Goal: Task Accomplishment & Management: Manage account settings

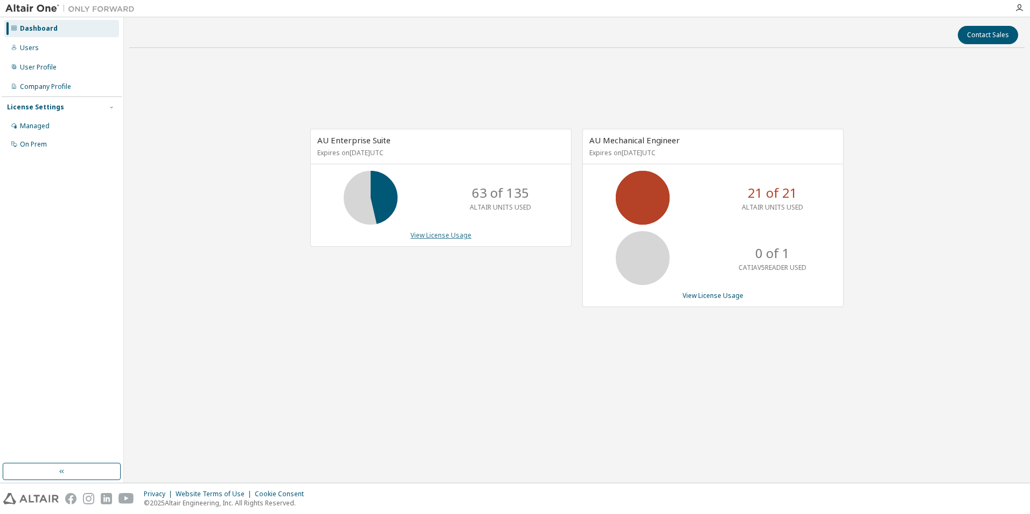
click at [443, 239] on link "View License Usage" at bounding box center [440, 234] width 61 height 9
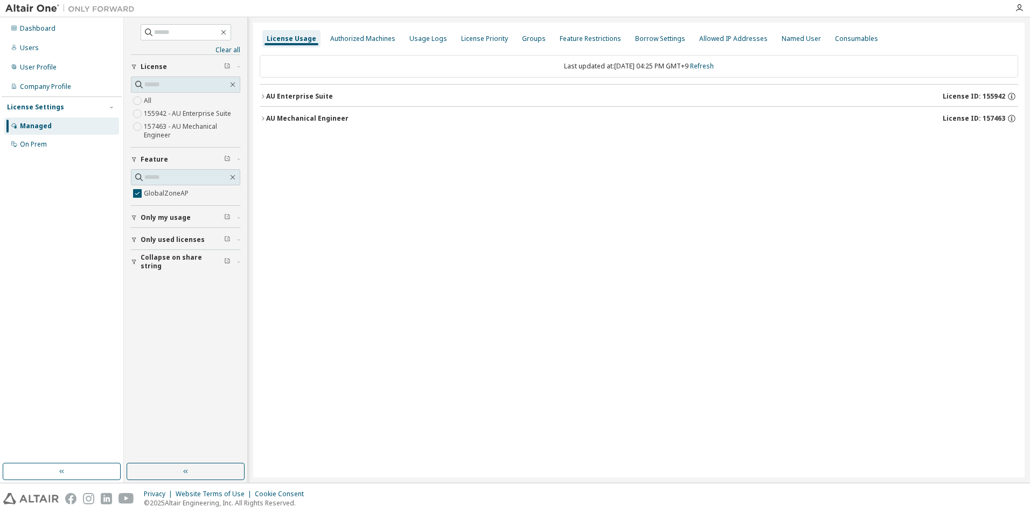
click at [136, 216] on icon "button" at bounding box center [134, 217] width 4 height 5
click at [137, 271] on div "button" at bounding box center [136, 271] width 10 height 6
click at [261, 94] on icon "button" at bounding box center [263, 96] width 6 height 6
click at [272, 116] on icon "button" at bounding box center [272, 118] width 6 height 6
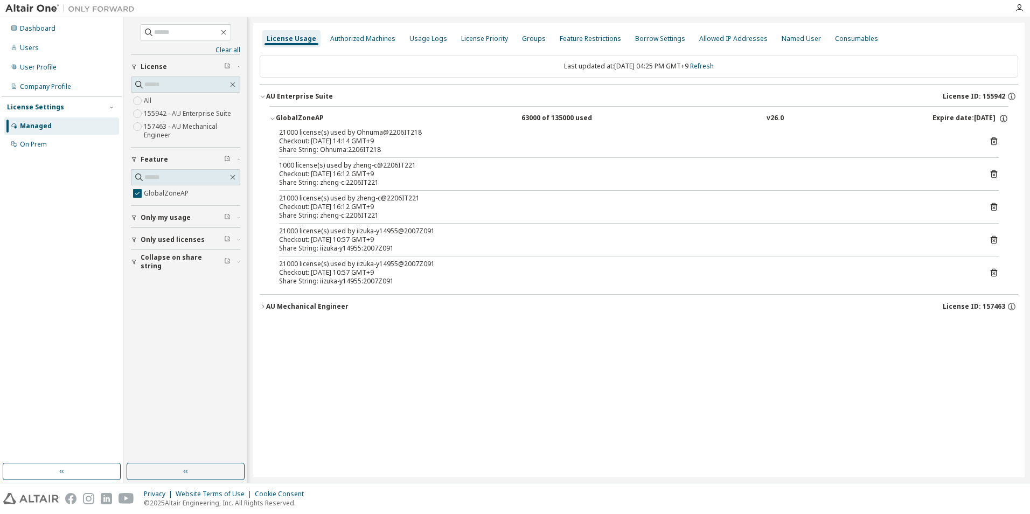
click at [261, 312] on button "AU Mechanical Engineer License ID: 157463" at bounding box center [639, 307] width 758 height 24
click at [269, 328] on div "GlobalZoneAP 21000 of 21001 used v26.0 Expire date: 2026-08-01" at bounding box center [639, 329] width 758 height 26
click at [270, 328] on icon "button" at bounding box center [272, 328] width 6 height 6
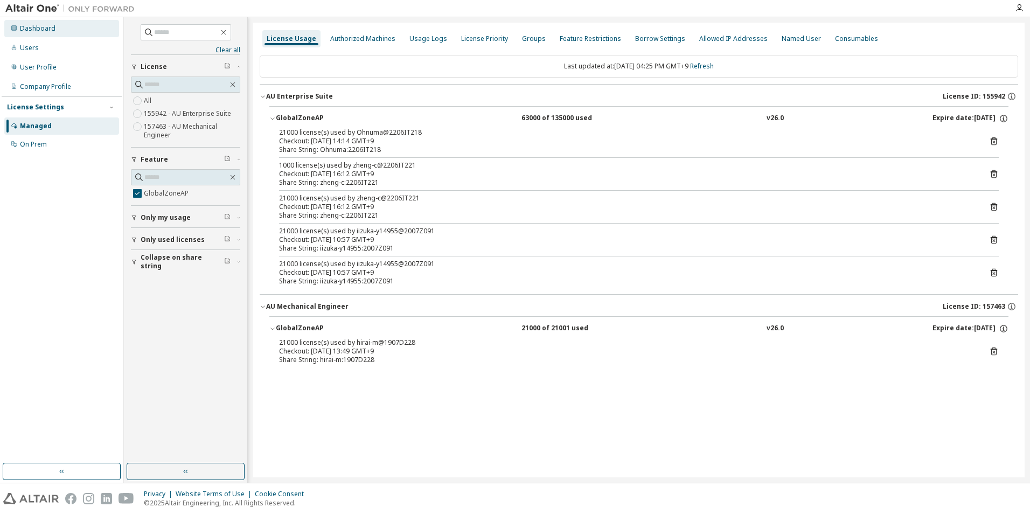
click at [51, 23] on div "Dashboard" at bounding box center [61, 28] width 115 height 17
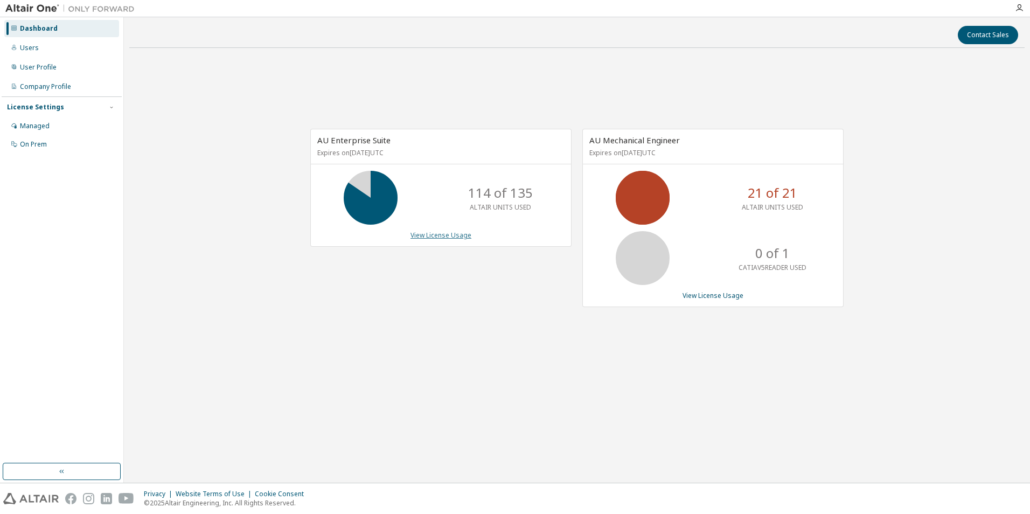
click at [465, 235] on link "View License Usage" at bounding box center [440, 234] width 61 height 9
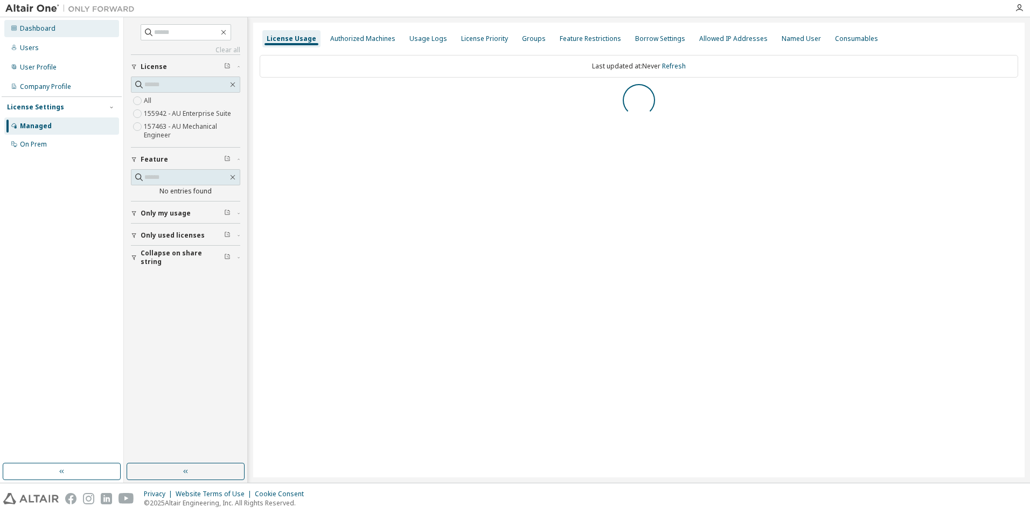
click at [27, 30] on div "Dashboard" at bounding box center [38, 28] width 36 height 9
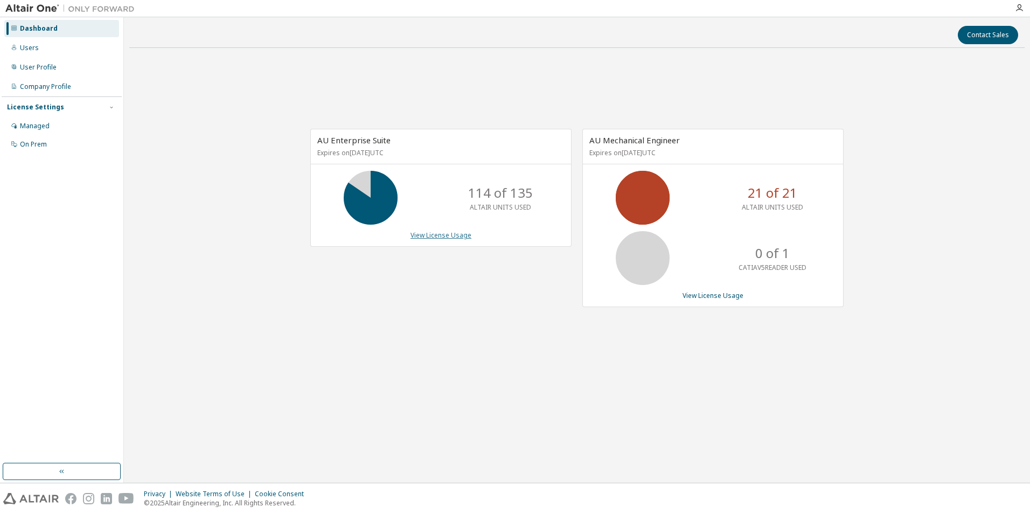
click at [415, 239] on link "View License Usage" at bounding box center [440, 234] width 61 height 9
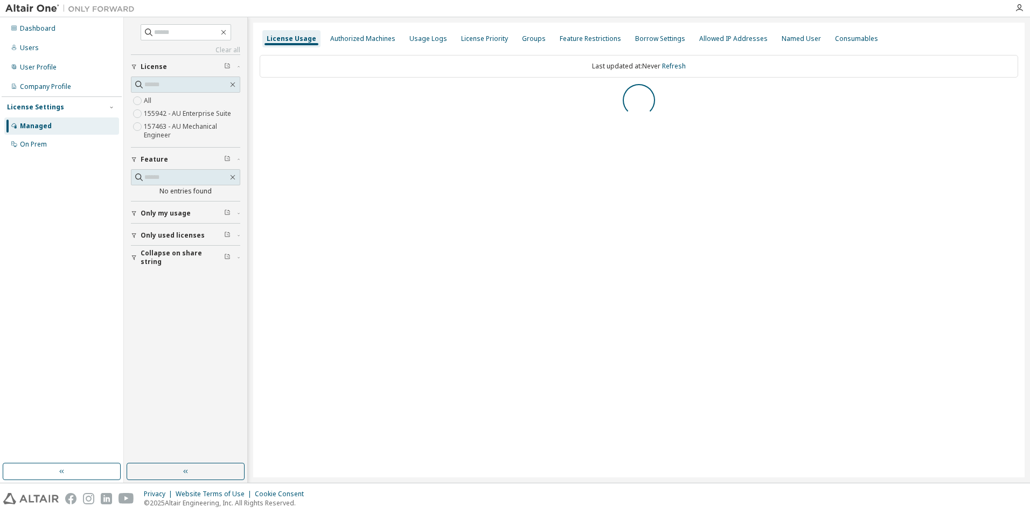
click at [132, 213] on icon "button" at bounding box center [134, 213] width 6 height 6
click at [134, 268] on icon "button" at bounding box center [134, 266] width 4 height 5
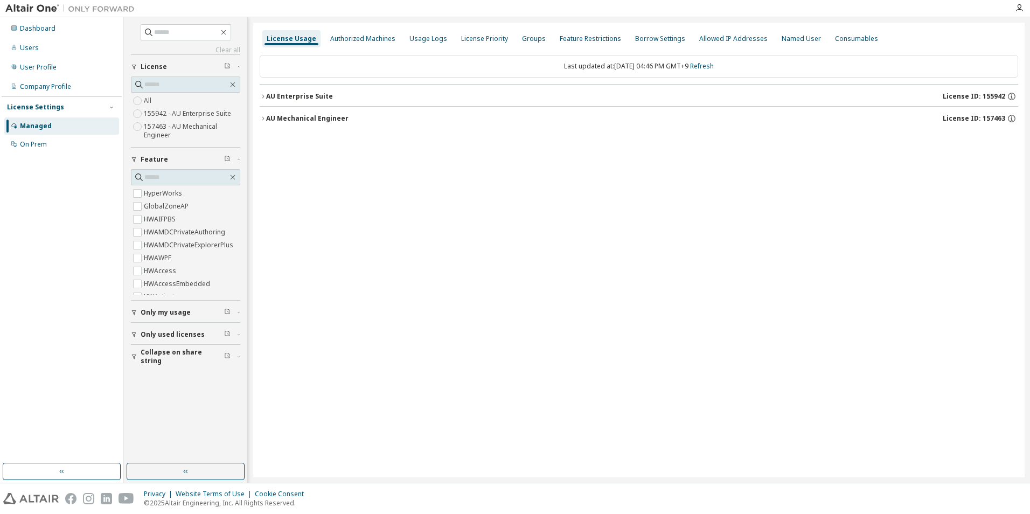
click at [128, 334] on div "Clear all Collapse on share string Only used licenses Only my usage Feature Hyp…" at bounding box center [185, 240] width 120 height 443
click at [133, 333] on icon "button" at bounding box center [134, 334] width 4 height 5
click at [261, 121] on icon "button" at bounding box center [263, 118] width 6 height 6
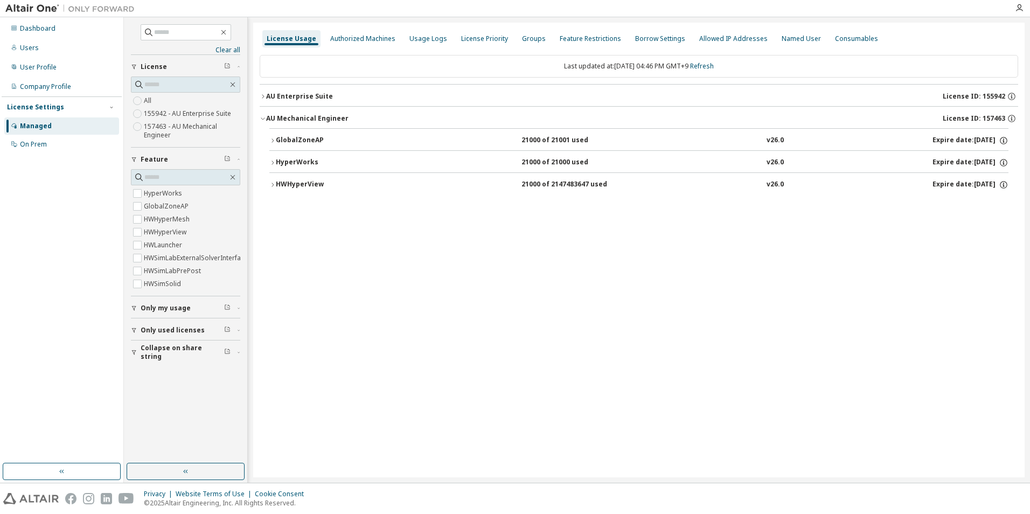
click at [269, 137] on icon "button" at bounding box center [272, 140] width 6 height 6
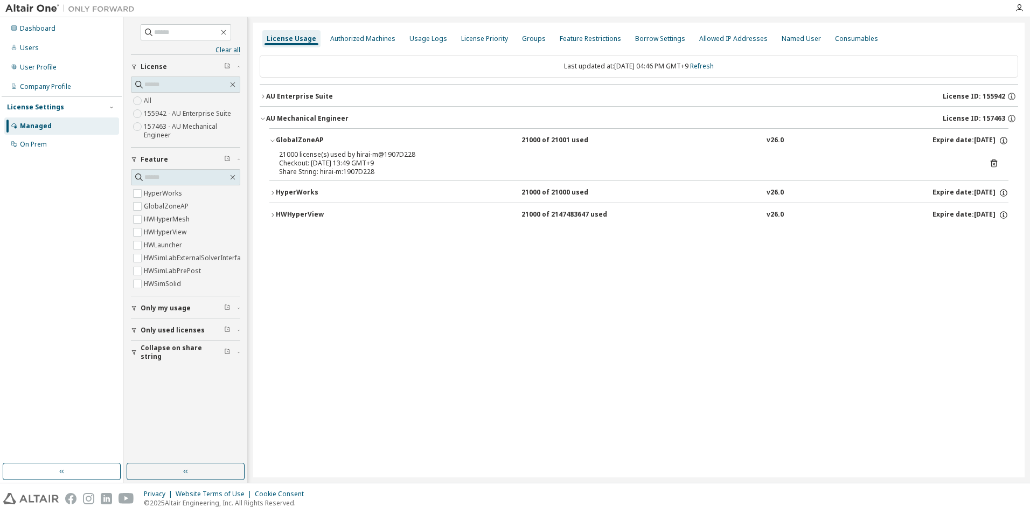
click at [271, 190] on icon "button" at bounding box center [272, 193] width 6 height 6
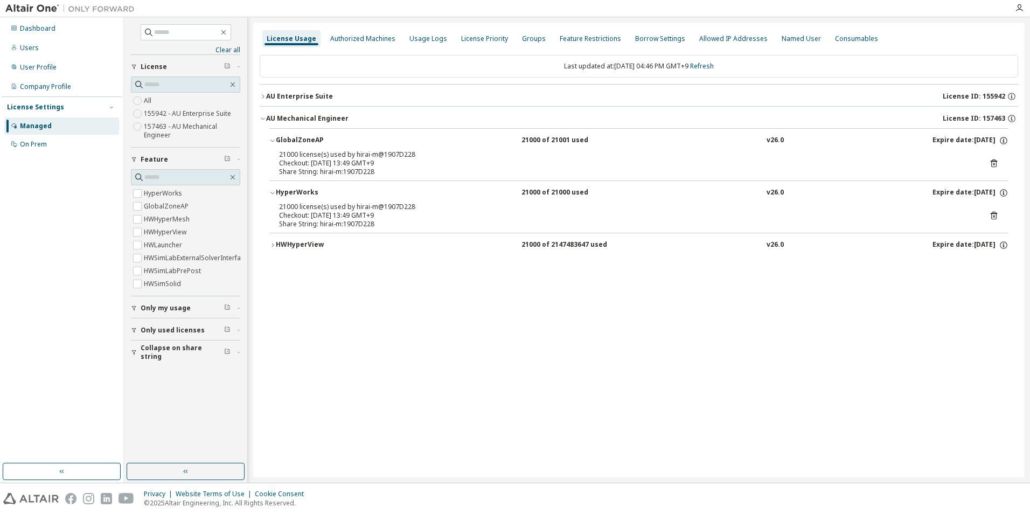
click at [269, 239] on div "GlobalZoneAP 21000 of 21001 used v26.0 Expire date: 2026-08-01 21000 license(s)…" at bounding box center [639, 193] width 758 height 131
click at [269, 242] on div "GlobalZoneAP 21000 of 21001 used v26.0 Expire date: 2026-08-01 21000 license(s)…" at bounding box center [639, 193] width 758 height 131
click at [275, 246] on icon "button" at bounding box center [272, 245] width 6 height 6
click at [339, 333] on div "License Usage Authorized Machines Usage Logs License Priority Groups Feature Re…" at bounding box center [638, 250] width 771 height 454
